Goal: Task Accomplishment & Management: Complete application form

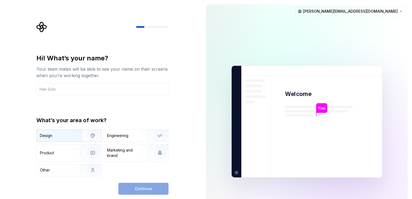
click at [57, 136] on div "Design" at bounding box center [57, 135] width 34 height 5
click at [79, 89] on input "text" at bounding box center [102, 89] width 132 height 12
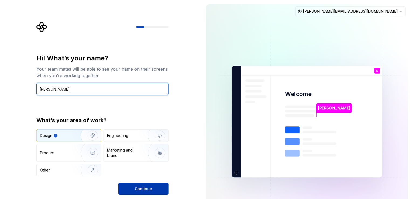
type input "[PERSON_NAME]"
click at [140, 188] on span "Continue" at bounding box center [143, 188] width 17 height 5
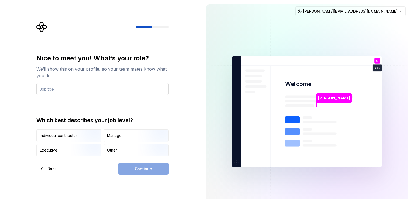
click at [74, 90] on input "text" at bounding box center [102, 89] width 132 height 12
click at [59, 89] on input "text" at bounding box center [102, 89] width 132 height 12
click at [140, 105] on div "Nice to meet you! What’s your role? We’ll show this on your profile, so your te…" at bounding box center [102, 105] width 132 height 102
click at [57, 87] on input "text" at bounding box center [102, 89] width 132 height 12
click at [28, 104] on div "Nice to meet you! What’s your role? We’ll show this on your profile, so your te…" at bounding box center [101, 111] width 202 height 223
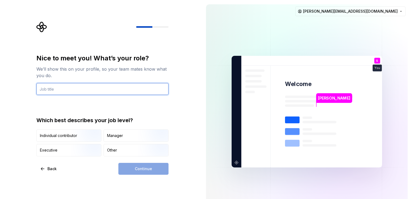
click at [57, 91] on input "text" at bounding box center [102, 89] width 132 height 12
click at [27, 97] on div "Nice to meet you! What’s your role? We’ll show this on your profile, so your te…" at bounding box center [101, 111] width 202 height 223
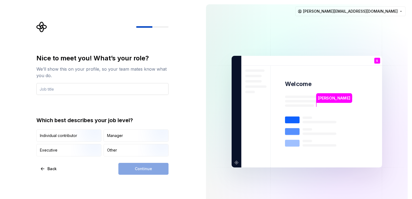
click at [56, 87] on input "text" at bounding box center [102, 89] width 132 height 12
click at [27, 95] on div "Nice to meet you! What’s your role? We’ll show this on your profile, so your te…" at bounding box center [101, 111] width 202 height 223
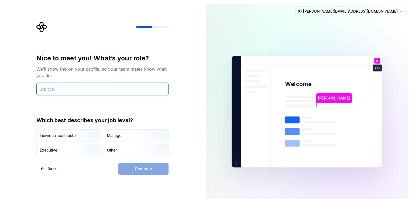
click at [54, 88] on input "text" at bounding box center [102, 89] width 132 height 12
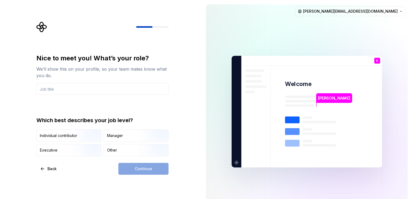
click at [28, 91] on div "Nice to meet you! What’s your role? We’ll show this on your profile, so your te…" at bounding box center [101, 111] width 202 height 223
click at [52, 87] on input "text" at bounding box center [102, 89] width 132 height 12
click at [16, 91] on div "Nice to meet you! What’s your role? We’ll show this on your profile, so your te…" at bounding box center [101, 111] width 202 height 223
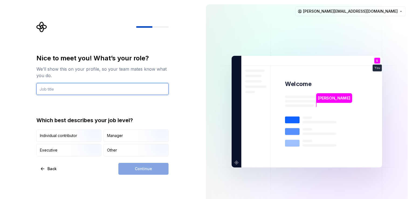
click at [54, 88] on input "text" at bounding box center [102, 89] width 132 height 12
click at [29, 90] on div "Nice to meet you! What’s your role? We’ll show this on your profile, so your te…" at bounding box center [101, 111] width 202 height 223
click at [55, 91] on input "text" at bounding box center [102, 89] width 132 height 12
click at [29, 91] on div "Nice to meet you! What’s your role? We’ll show this on your profile, so your te…" at bounding box center [101, 111] width 202 height 223
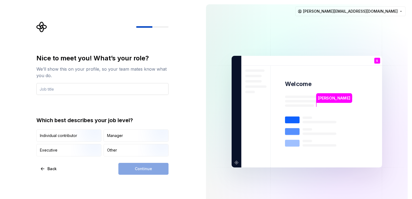
click at [54, 90] on input "text" at bounding box center [102, 89] width 132 height 12
click at [34, 92] on div "Nice to meet you! What’s your role? We’ll show this on your profile, so your te…" at bounding box center [104, 98] width 142 height 153
click at [65, 89] on input "text" at bounding box center [102, 89] width 132 height 12
click at [28, 92] on div "Nice to meet you! What’s your role? We’ll show this on your profile, so your te…" at bounding box center [101, 111] width 202 height 223
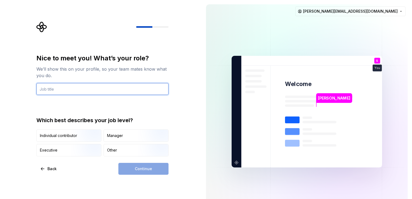
click at [54, 90] on input "text" at bounding box center [102, 89] width 132 height 12
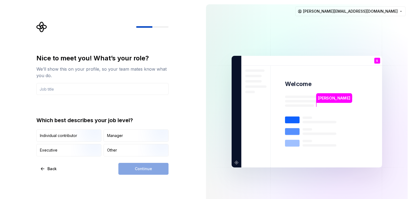
click at [31, 89] on div "Nice to meet you! What’s your role? We’ll show this on your profile, so your te…" at bounding box center [101, 111] width 202 height 223
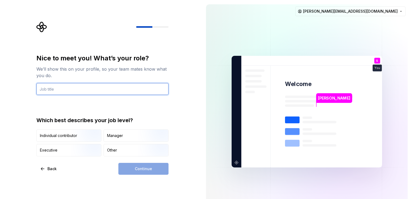
click at [61, 88] on input "text" at bounding box center [102, 89] width 132 height 12
click at [27, 88] on div "Nice to meet you! What’s your role? We’ll show this on your profile, so your te…" at bounding box center [101, 111] width 202 height 223
click at [49, 89] on input "text" at bounding box center [102, 89] width 132 height 12
click at [28, 88] on div "Nice to meet you! What’s your role? We’ll show this on your profile, so your te…" at bounding box center [101, 111] width 202 height 223
click at [59, 88] on input "text" at bounding box center [102, 89] width 132 height 12
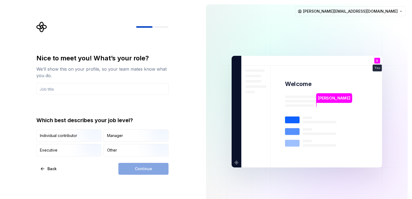
click at [29, 88] on div "Nice to meet you! What’s your role? We’ll show this on your profile, so your te…" at bounding box center [101, 111] width 202 height 223
click at [58, 89] on input "text" at bounding box center [102, 89] width 132 height 12
click at [29, 88] on div "Nice to meet you! What’s your role? We’ll show this on your profile, so your te…" at bounding box center [101, 111] width 202 height 223
click at [50, 87] on input "text" at bounding box center [102, 89] width 132 height 12
click at [28, 86] on div "Nice to meet you! What’s your role? We’ll show this on your profile, so your te…" at bounding box center [101, 111] width 202 height 223
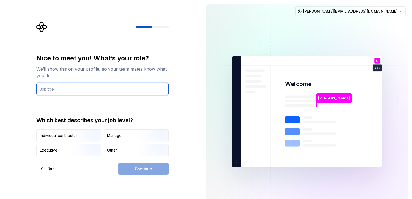
click at [46, 89] on input "text" at bounding box center [102, 89] width 132 height 12
type input "Designer"
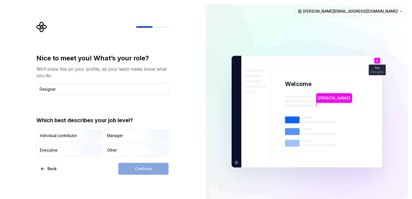
click at [147, 168] on div "Continue" at bounding box center [143, 169] width 50 height 12
click at [113, 149] on div "Other" at bounding box center [112, 149] width 10 height 5
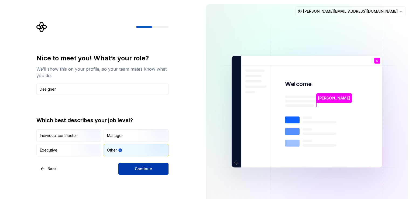
click at [135, 170] on button "Continue" at bounding box center [143, 169] width 50 height 12
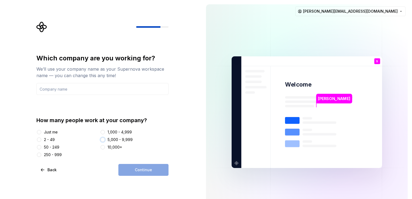
click at [104, 138] on button "5,000 - 9,999" at bounding box center [103, 139] width 4 height 4
click at [51, 133] on div "Just me" at bounding box center [51, 131] width 14 height 5
click at [41, 133] on button "Just me" at bounding box center [39, 132] width 4 height 4
click at [67, 91] on input "text" at bounding box center [102, 89] width 132 height 12
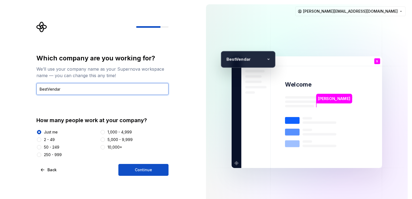
type input "BestVendar"
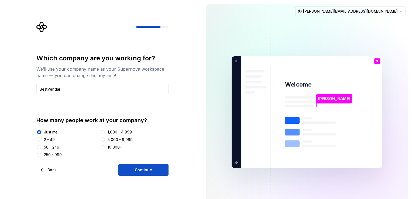
click at [184, 152] on div "Which company are you working for? We’ll use your company name as your Supernov…" at bounding box center [101, 112] width 202 height 224
click at [133, 169] on button "Continue" at bounding box center [143, 170] width 50 height 12
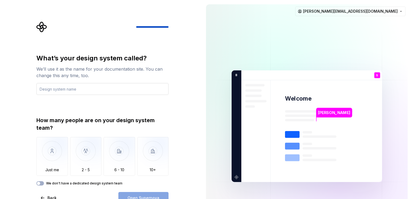
click at [65, 88] on input "text" at bounding box center [102, 89] width 132 height 12
click at [67, 89] on input "text" at bounding box center [102, 89] width 132 height 12
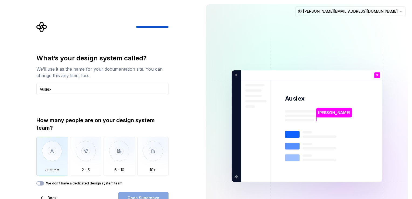
type input "Ausiex"
click at [49, 162] on img "button" at bounding box center [52, 155] width 32 height 36
click at [151, 196] on span "Open Supernova" at bounding box center [143, 197] width 32 height 5
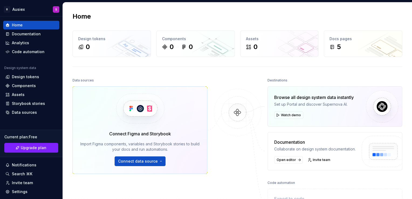
click at [257, 143] on img at bounding box center [237, 118] width 52 height 58
click at [293, 161] on link "Open editor" at bounding box center [288, 160] width 29 height 8
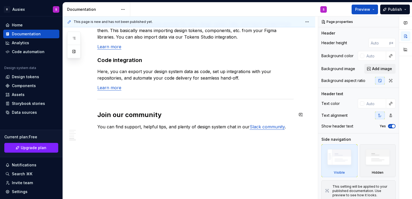
scroll to position [474, 0]
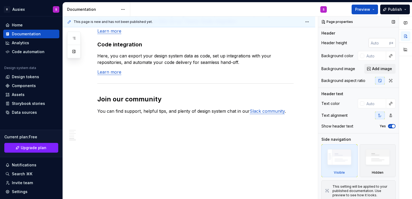
click at [372, 38] on input "number" at bounding box center [378, 43] width 21 height 10
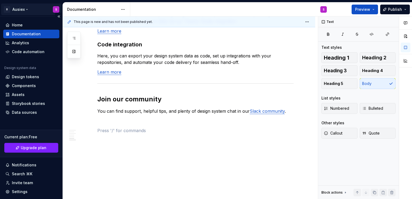
click at [51, 10] on html "B Ausiex S Home Documentation Analytics Code automation Design system data Desi…" at bounding box center [206, 99] width 412 height 199
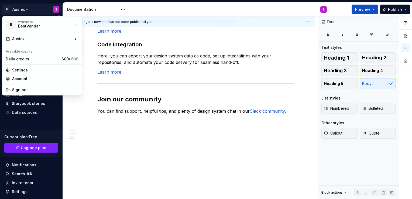
type textarea "*"
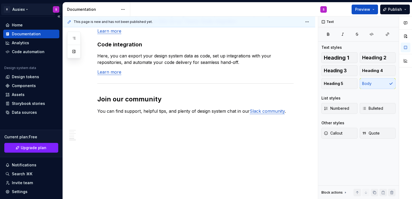
click at [51, 10] on html "B Ausiex S Home Documentation Analytics Code automation Design system data Desi…" at bounding box center [206, 99] width 412 height 199
click at [23, 9] on html "B Ausiex S Home Documentation Analytics Code automation Design system data Desi…" at bounding box center [206, 99] width 412 height 199
click at [26, 8] on html "B Ausiex S Home Documentation Analytics Code automation Design system data Desi…" at bounding box center [206, 99] width 412 height 199
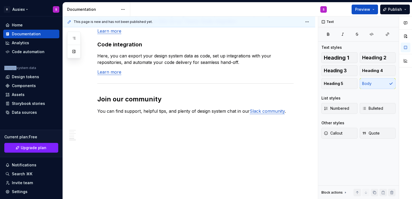
drag, startPoint x: 26, startPoint y: 8, endPoint x: 64, endPoint y: 82, distance: 82.3
click at [64, 82] on div "This page is new and has not been published yet. Welcome! You’ve landed in your…" at bounding box center [190, 107] width 255 height 183
click at [50, 69] on div "Design system data" at bounding box center [31, 69] width 56 height 6
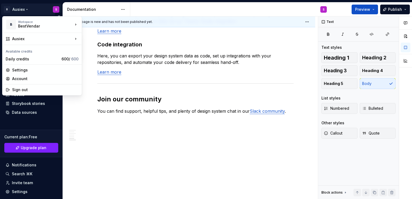
click at [20, 10] on html "B Ausiex S Home Documentation Analytics Code automation Design system data Desi…" at bounding box center [206, 99] width 412 height 199
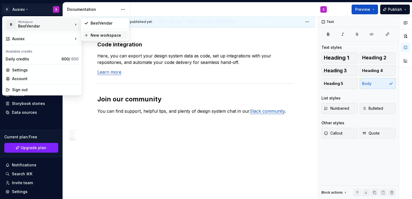
click at [91, 34] on div "New workspace" at bounding box center [108, 35] width 35 height 5
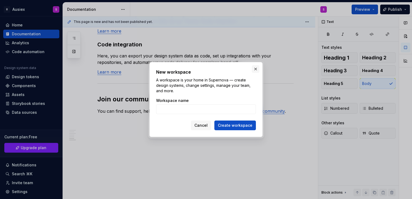
click at [254, 70] on button "button" at bounding box center [256, 69] width 8 height 8
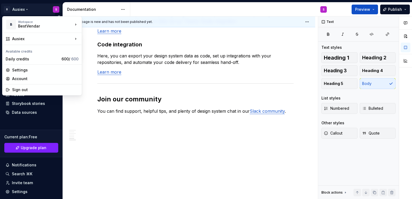
click at [23, 9] on html "B Ausiex S Home Documentation Analytics Code automation Design system data Desi…" at bounding box center [206, 99] width 412 height 199
click at [147, 156] on html "B Ausiex S Home Documentation Analytics Code automation Design system data Desi…" at bounding box center [206, 99] width 412 height 199
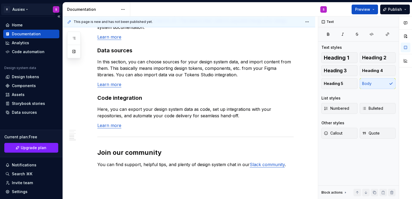
scroll to position [393, 0]
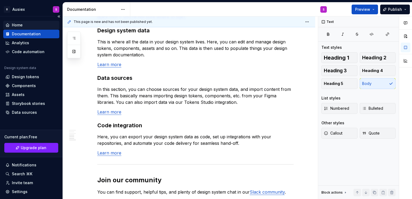
click at [16, 26] on div "Home" at bounding box center [17, 24] width 11 height 5
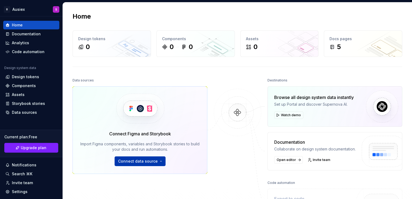
click at [142, 163] on span "Connect data source" at bounding box center [138, 160] width 40 height 5
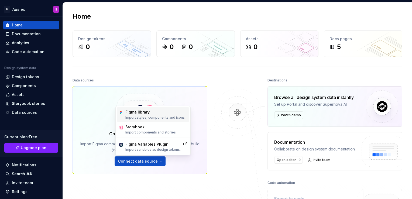
click at [150, 115] on div "Figma library Import styles, components and icons." at bounding box center [155, 114] width 60 height 10
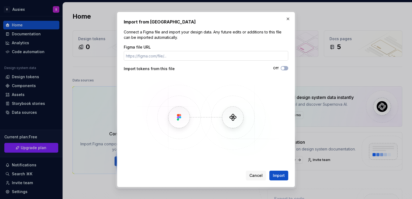
click at [153, 58] on input "Figma file URL" at bounding box center [206, 56] width 164 height 10
click at [160, 58] on input "Figma file URL" at bounding box center [206, 56] width 164 height 10
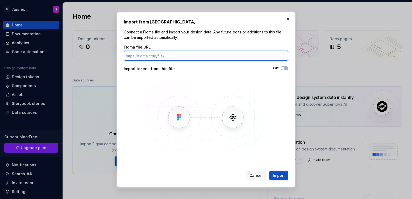
click at [183, 55] on input "Figma file URL" at bounding box center [206, 56] width 164 height 10
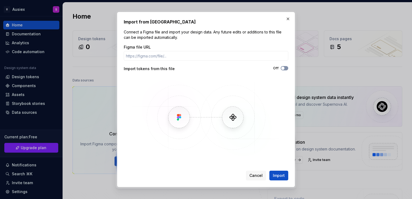
click at [287, 70] on button "Off" at bounding box center [285, 68] width 8 height 4
click at [281, 69] on icon "button" at bounding box center [283, 68] width 4 height 3
click at [285, 67] on button "Off" at bounding box center [285, 68] width 8 height 4
click at [285, 67] on span "button" at bounding box center [285, 68] width 3 height 3
click at [285, 67] on button "Off" at bounding box center [285, 68] width 8 height 4
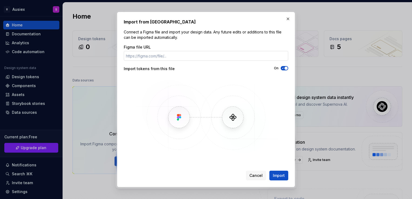
click at [154, 56] on input "Figma file URL" at bounding box center [206, 56] width 164 height 10
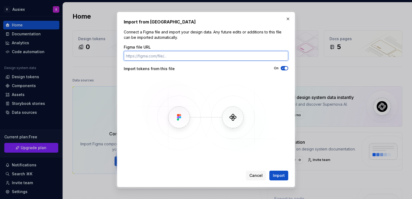
paste input "https://www.figma.com/design/uVgVzK78VsZwO3We2a1TK2/Supernova?node-id=22-101&t=…"
type input "https://www.figma.com/design/uVgVzK78VsZwO3We2a1TK2/Supernova?node-id=22-101&t=…"
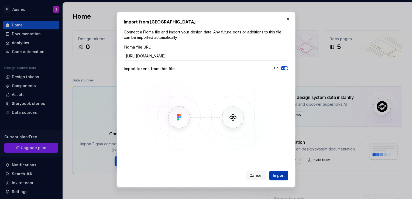
click at [284, 175] on span "Import" at bounding box center [279, 175] width 12 height 5
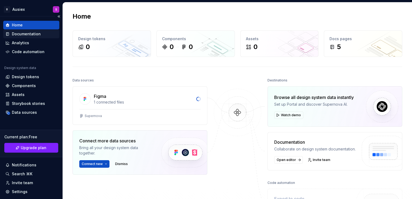
click at [25, 31] on div "Documentation" at bounding box center [26, 33] width 29 height 5
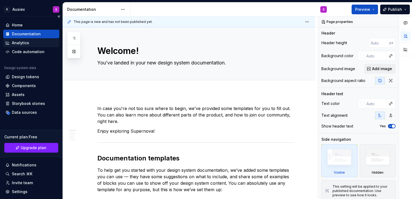
click at [24, 42] on div "Analytics" at bounding box center [20, 42] width 17 height 5
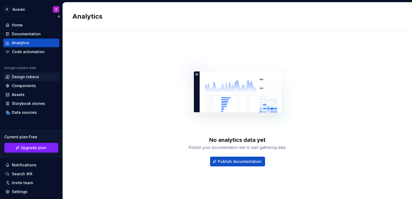
click at [23, 77] on div "Design tokens" at bounding box center [25, 76] width 27 height 5
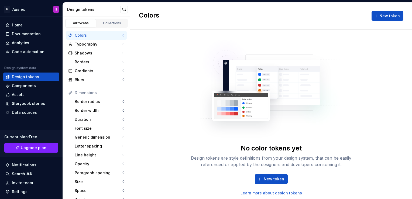
click at [106, 19] on div "All tokens Collections" at bounding box center [96, 23] width 63 height 9
click at [108, 24] on div "Collections" at bounding box center [112, 23] width 27 height 4
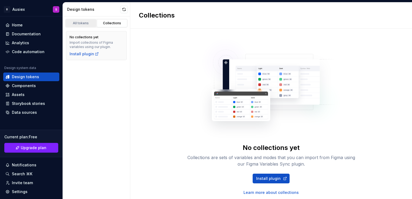
click at [82, 21] on div "All tokens" at bounding box center [80, 23] width 27 height 4
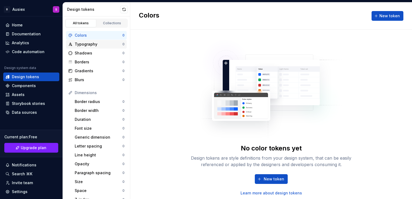
click at [89, 44] on div "Typography" at bounding box center [99, 43] width 48 height 5
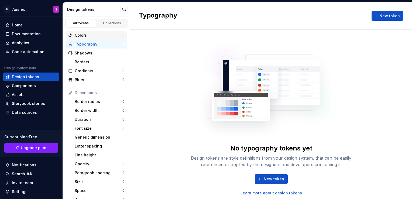
click at [94, 34] on div "Colors" at bounding box center [99, 35] width 48 height 5
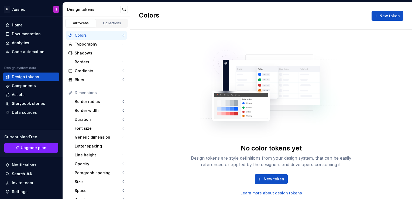
click at [371, 15] on div "Colors New token" at bounding box center [271, 15] width 282 height 27
click at [378, 16] on button "New token" at bounding box center [387, 16] width 32 height 10
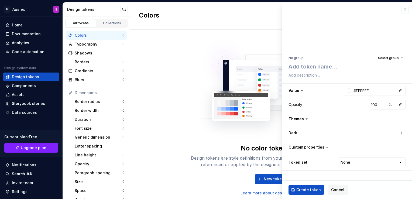
type textarea "*"
click at [331, 189] on span "Cancel" at bounding box center [337, 189] width 13 height 5
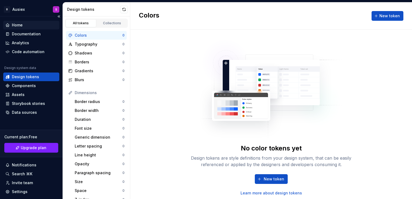
click at [17, 25] on div "Home" at bounding box center [17, 24] width 11 height 5
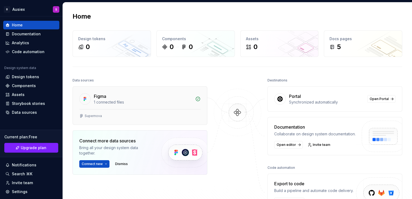
click at [110, 99] on div "1 connected files" at bounding box center [143, 101] width 98 height 5
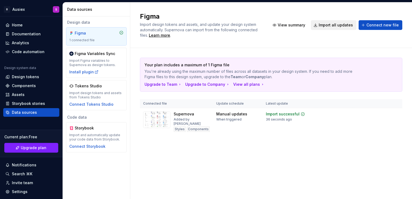
click at [333, 26] on span "Import all updates" at bounding box center [336, 24] width 34 height 5
click at [84, 72] on div "Install plugin" at bounding box center [83, 71] width 29 height 5
click at [86, 104] on div "Connect Tokens Studio" at bounding box center [91, 104] width 44 height 5
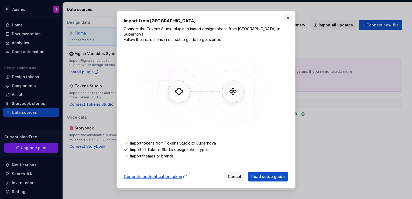
click at [285, 22] on button "button" at bounding box center [288, 18] width 8 height 8
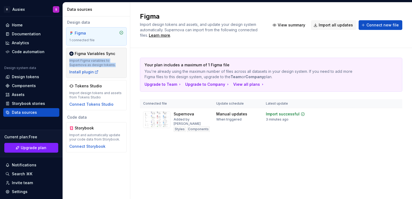
drag, startPoint x: 66, startPoint y: 60, endPoint x: 115, endPoint y: 64, distance: 49.2
click at [115, 64] on div "Design data Figma 1 connected file Figma Variables Sync Import Figma variables …" at bounding box center [96, 85] width 67 height 139
copy div "Import Figma variables to Supernova as design tokens."
click at [102, 168] on div "Design data Figma 1 connected file Figma Variables Sync Import Figma variables …" at bounding box center [96, 107] width 67 height 182
